Goal: Information Seeking & Learning: Learn about a topic

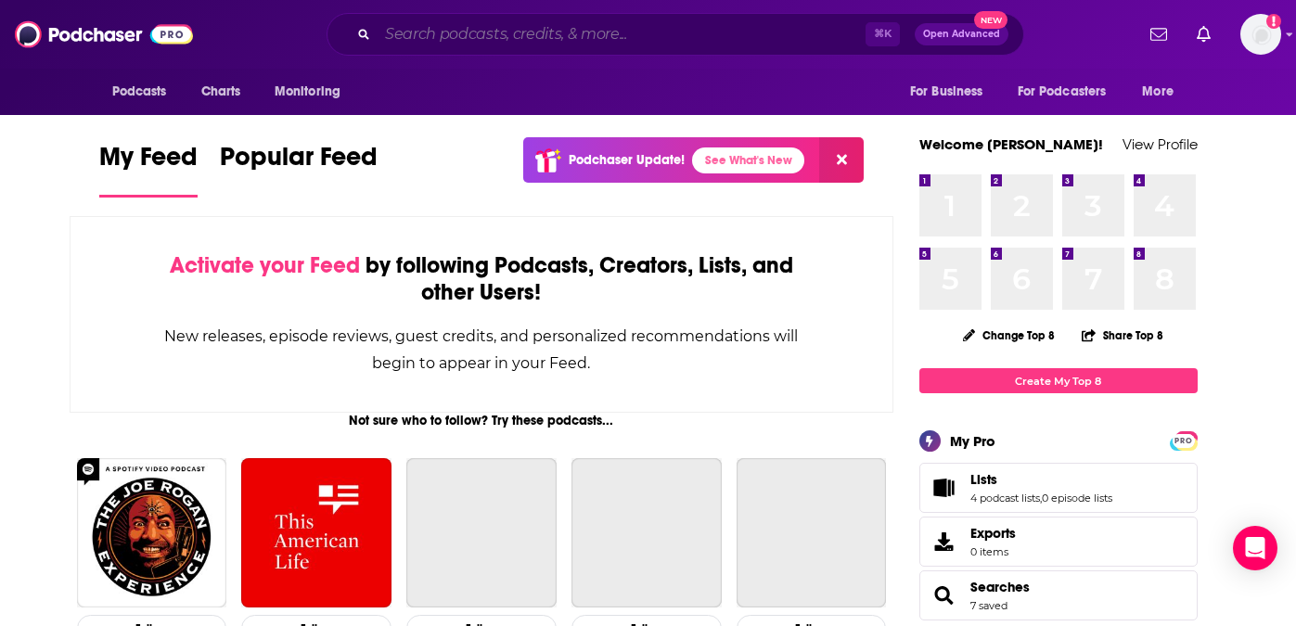
click at [582, 38] on input "Search podcasts, credits, & more..." at bounding box center [621, 34] width 488 height 30
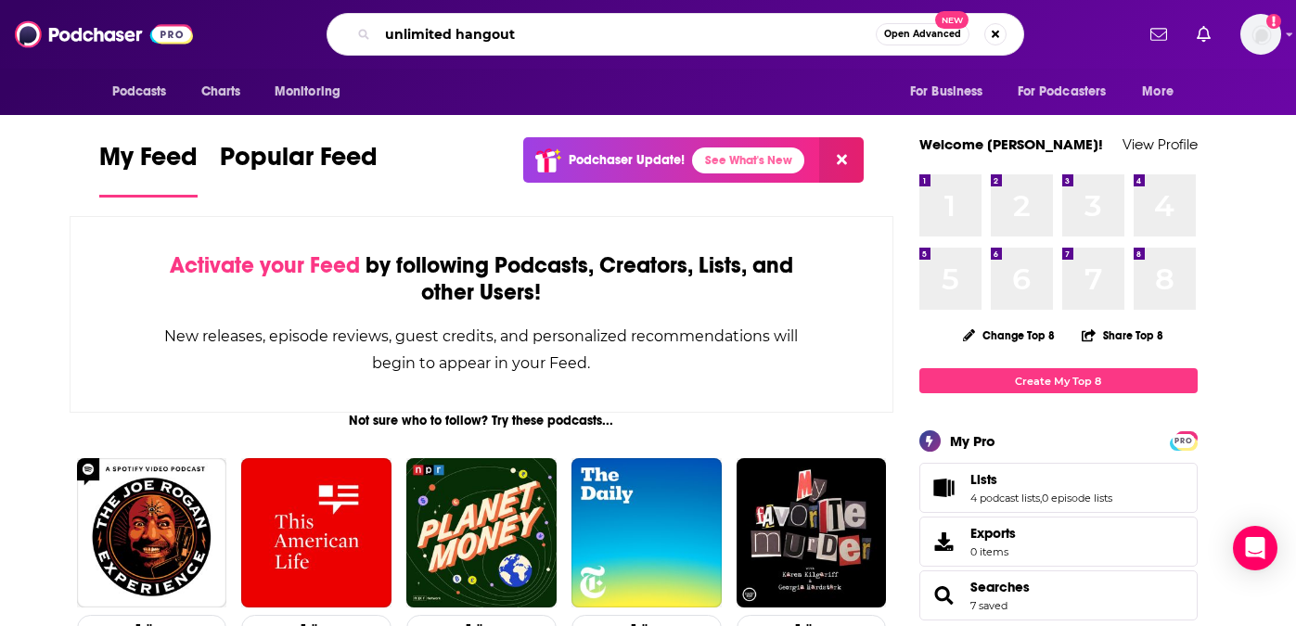
type input "unlimited hangout"
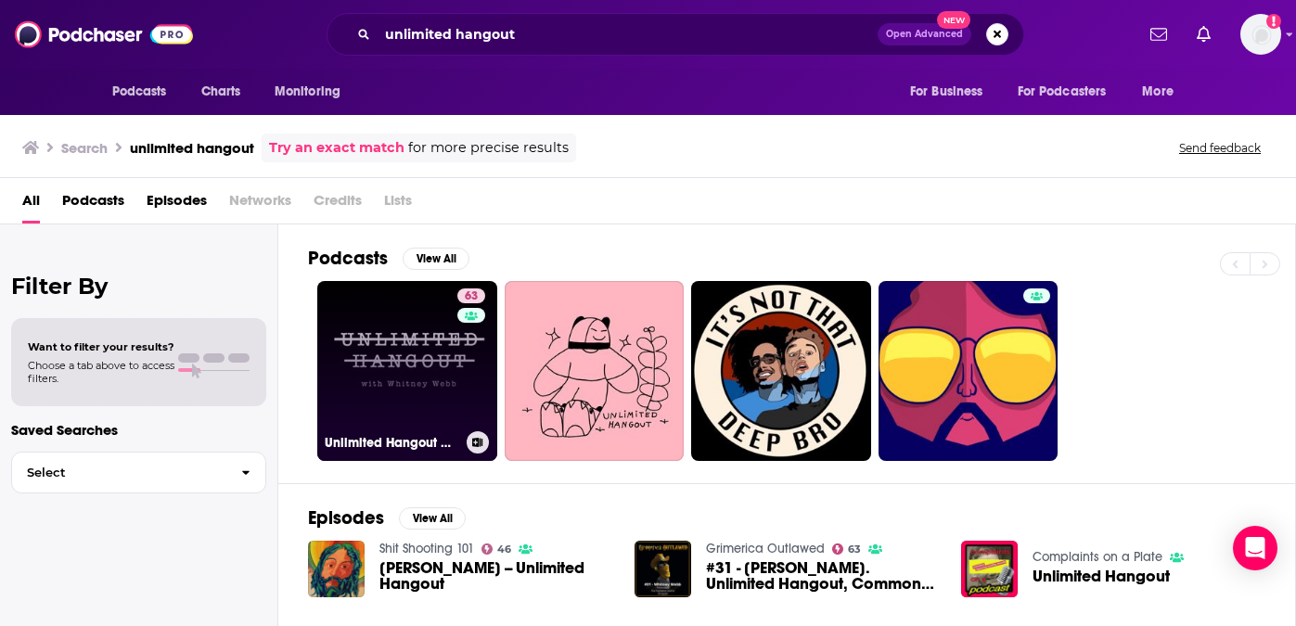
click at [436, 336] on link "63 Unlimited Hangout with [PERSON_NAME]" at bounding box center [407, 371] width 180 height 180
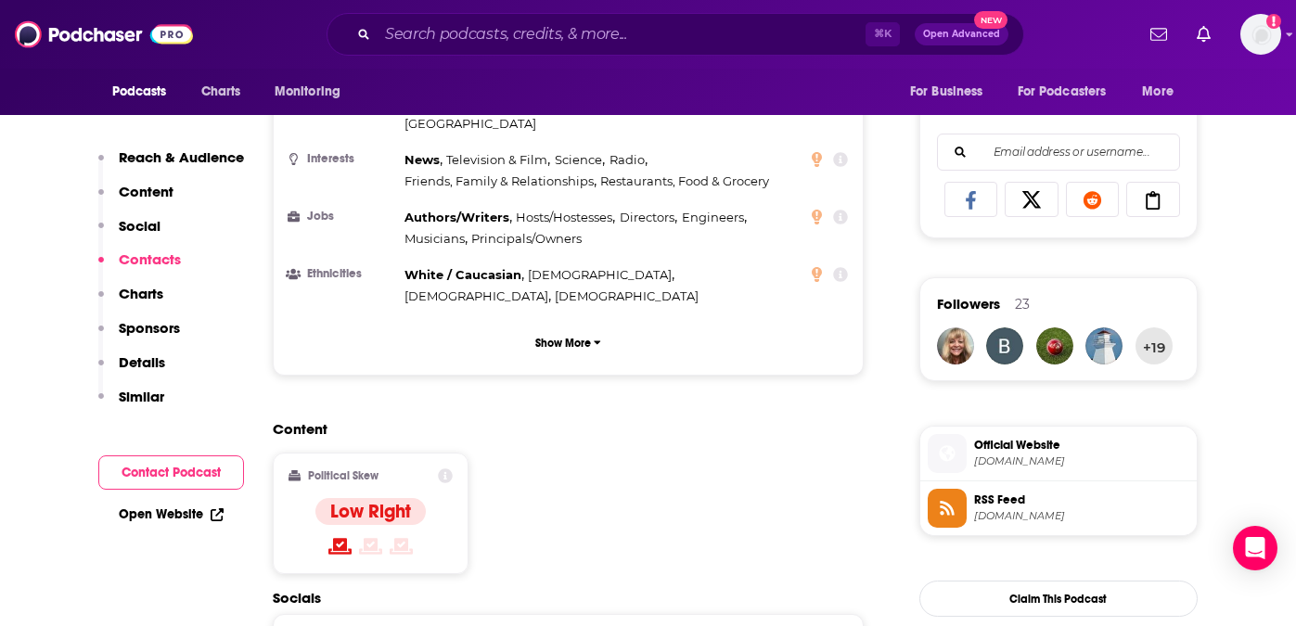
scroll to position [1409, 0]
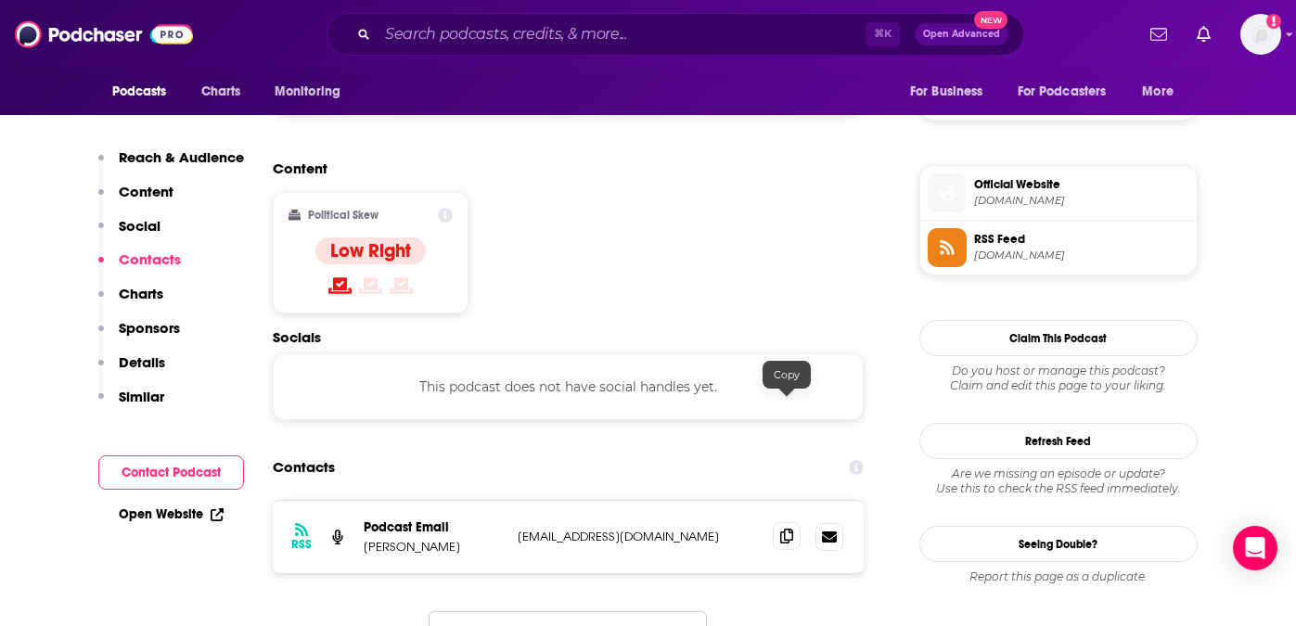
click at [788, 522] on span at bounding box center [787, 536] width 28 height 28
